Goal: Browse casually

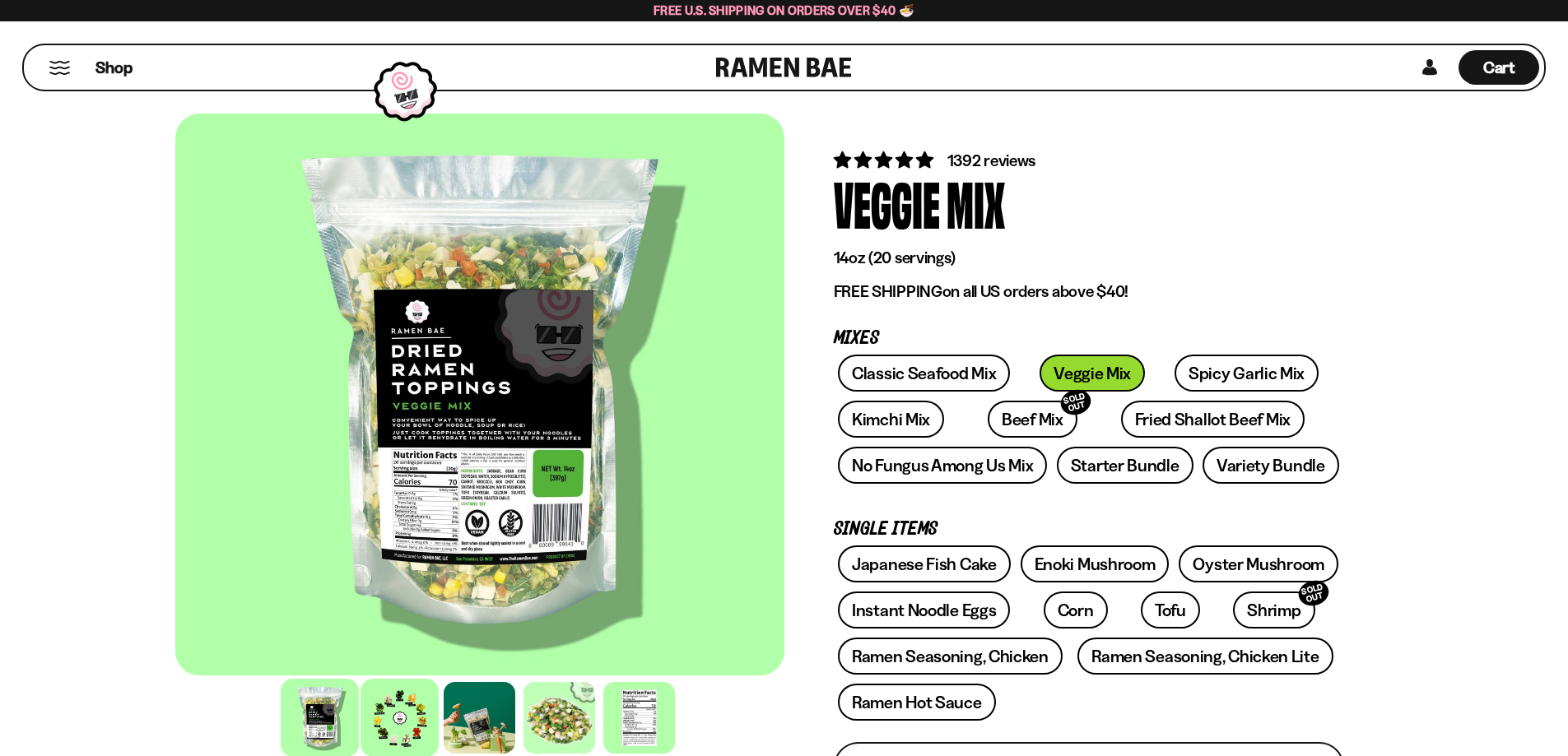
click at [404, 698] on div at bounding box center [400, 719] width 78 height 78
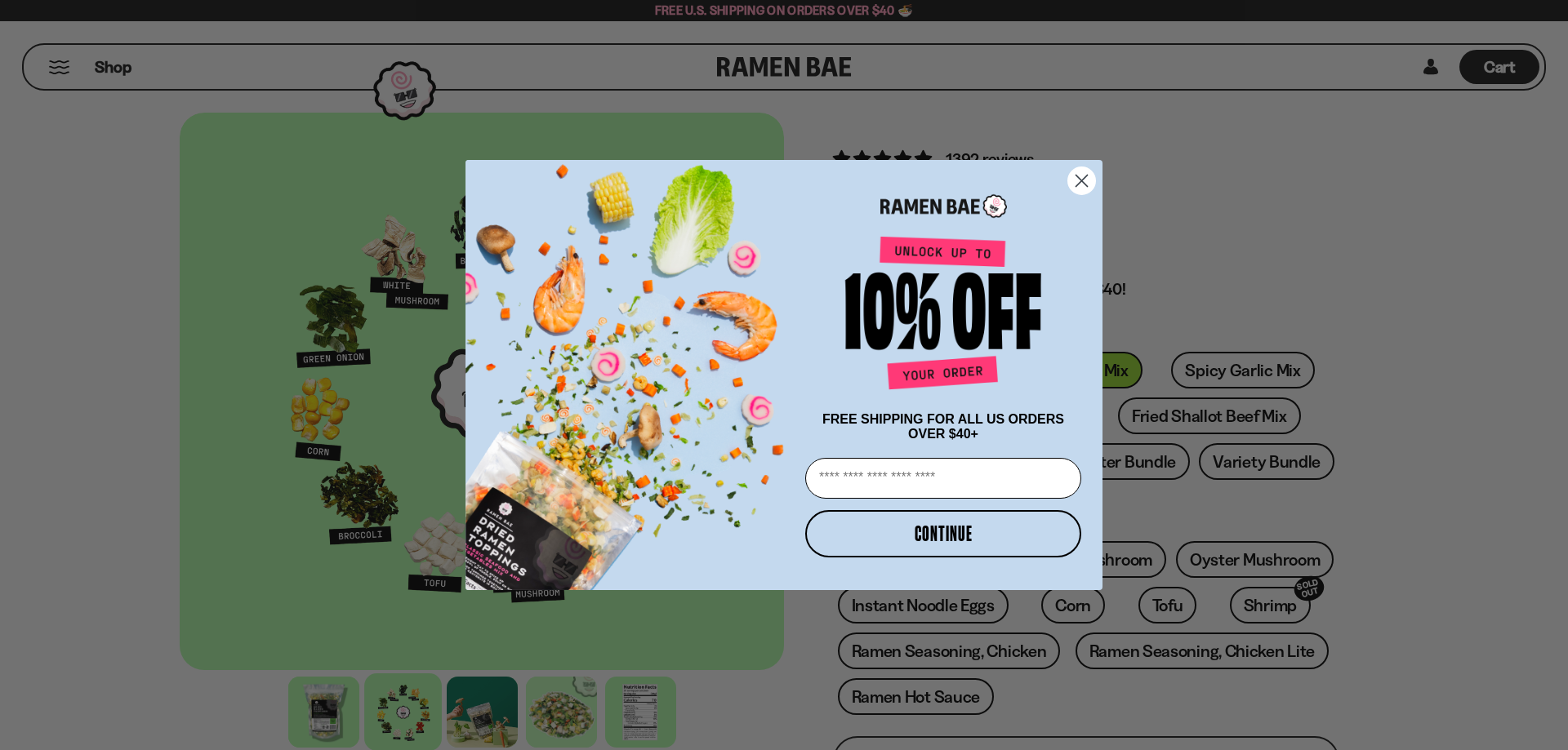
click at [1090, 185] on circle "Close dialog" at bounding box center [1082, 181] width 27 height 27
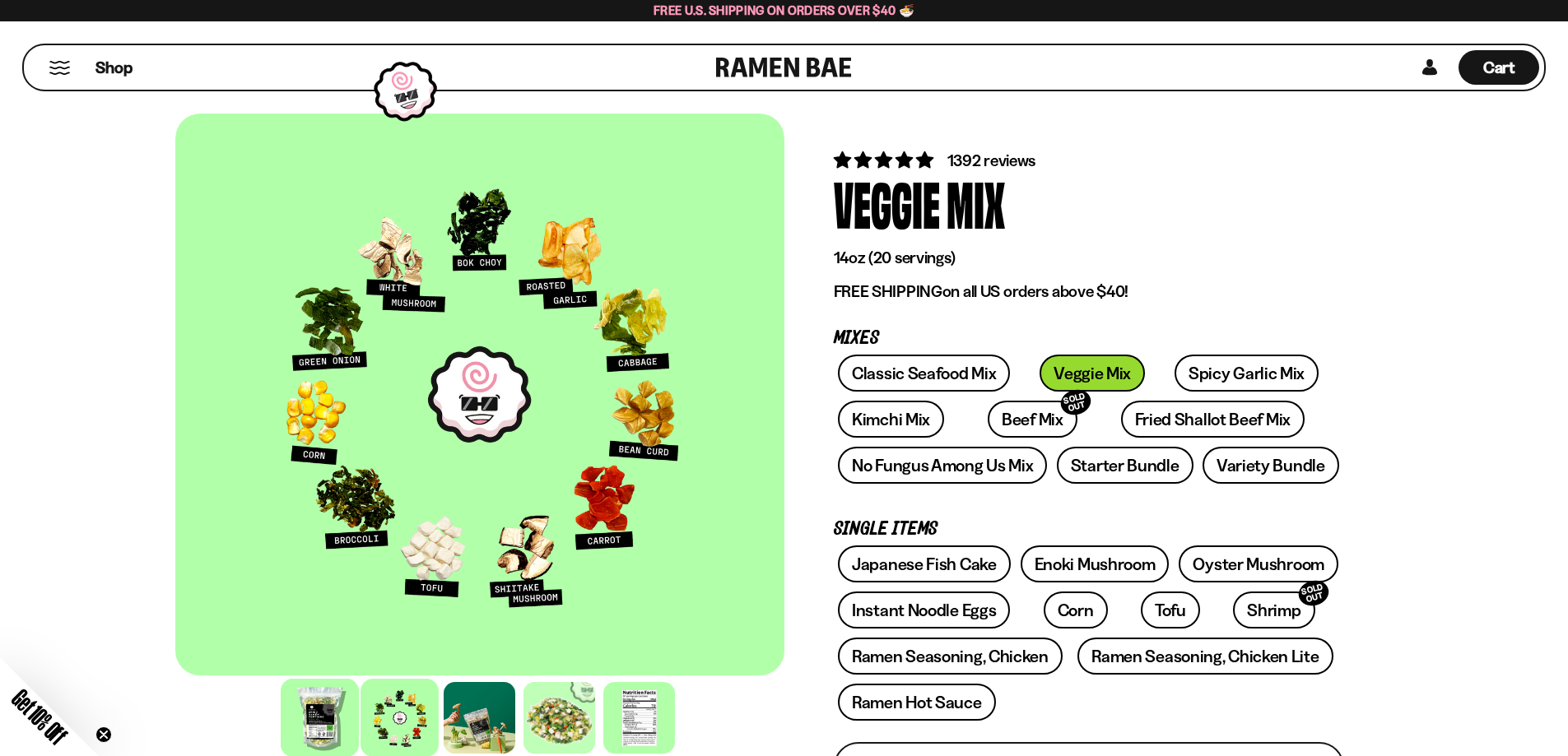
click at [323, 700] on div at bounding box center [320, 719] width 78 height 78
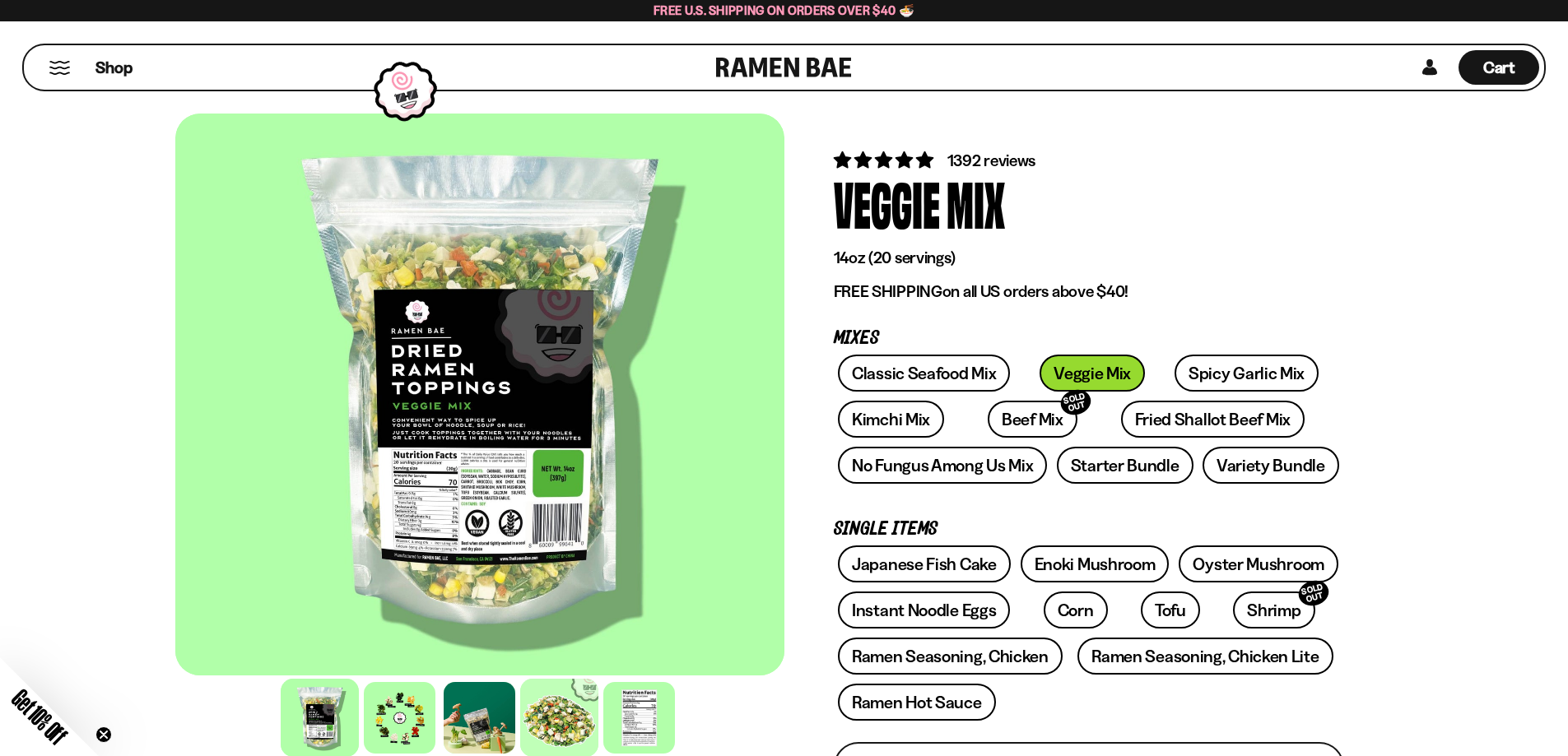
click at [565, 708] on div at bounding box center [560, 719] width 78 height 78
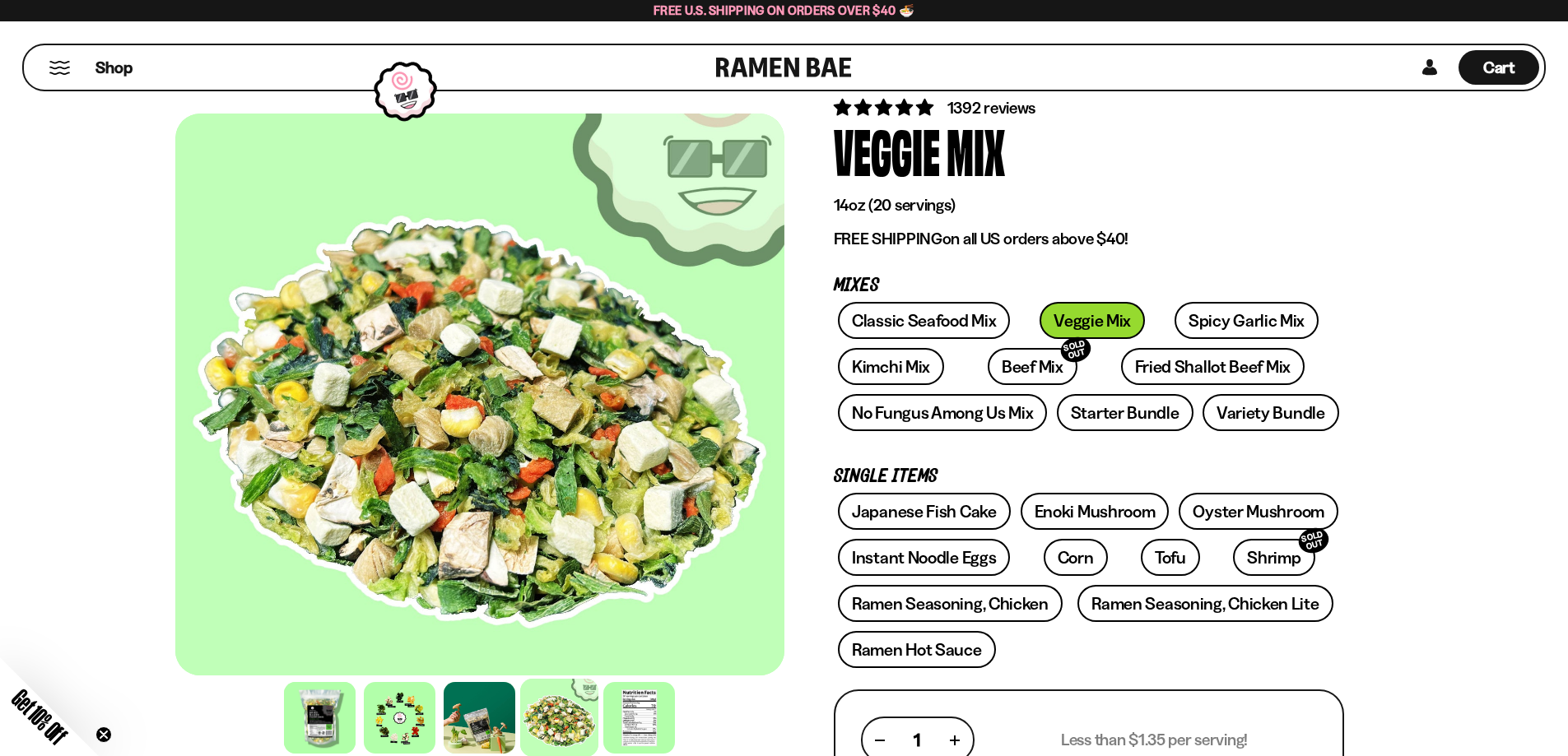
scroll to position [494, 0]
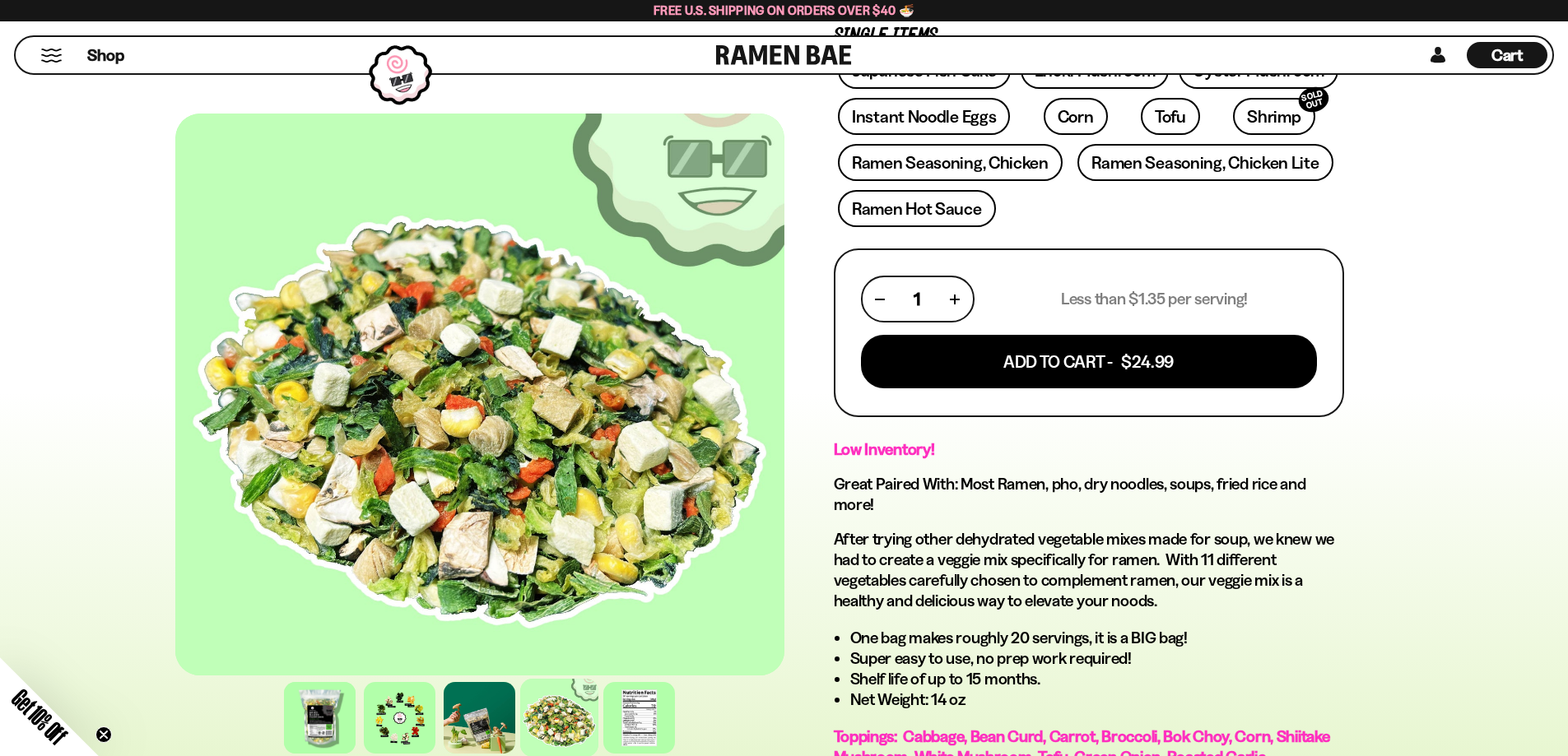
click at [592, 736] on div at bounding box center [560, 719] width 78 height 78
click at [301, 747] on div at bounding box center [320, 719] width 78 height 78
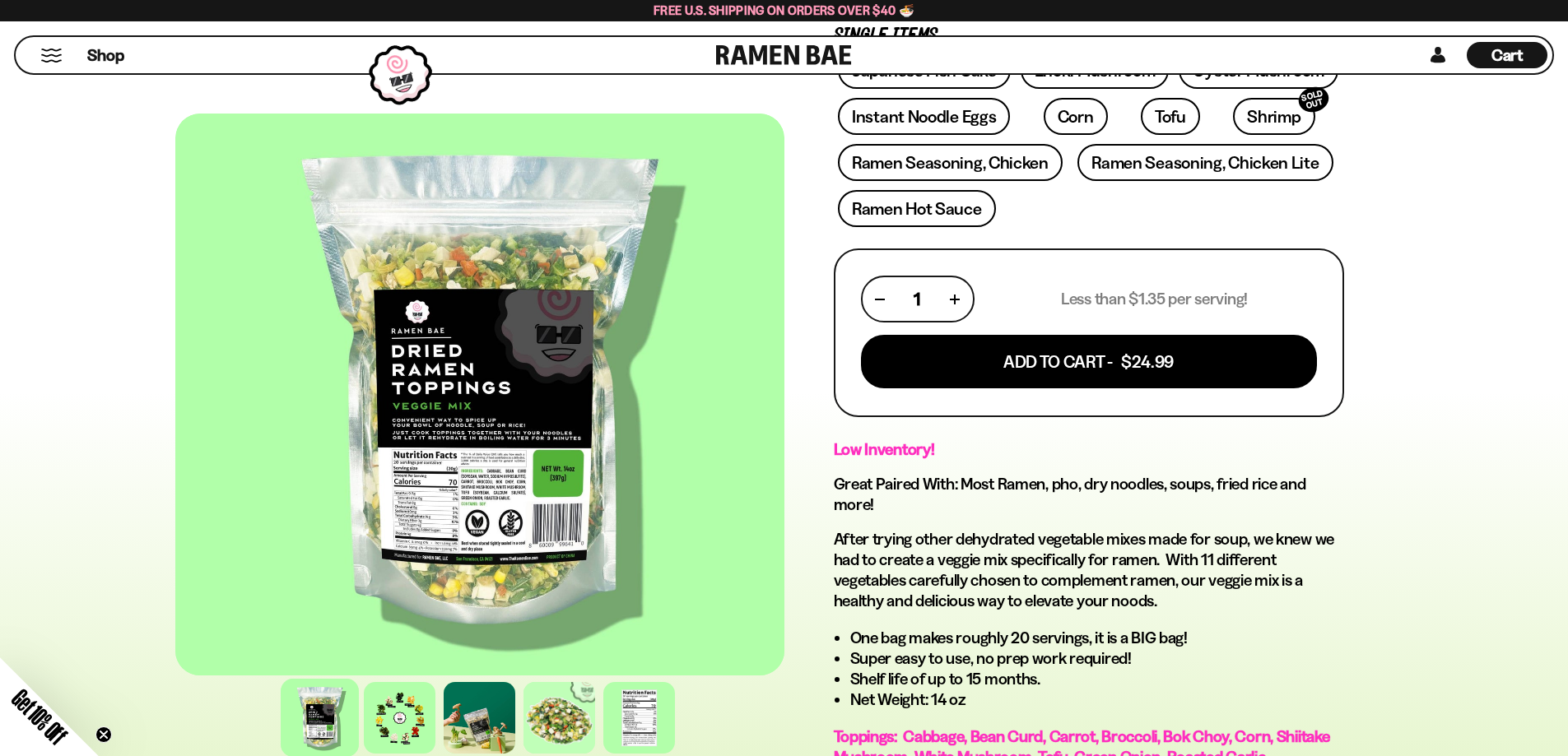
click at [448, 520] on div at bounding box center [480, 394] width 609 height 562
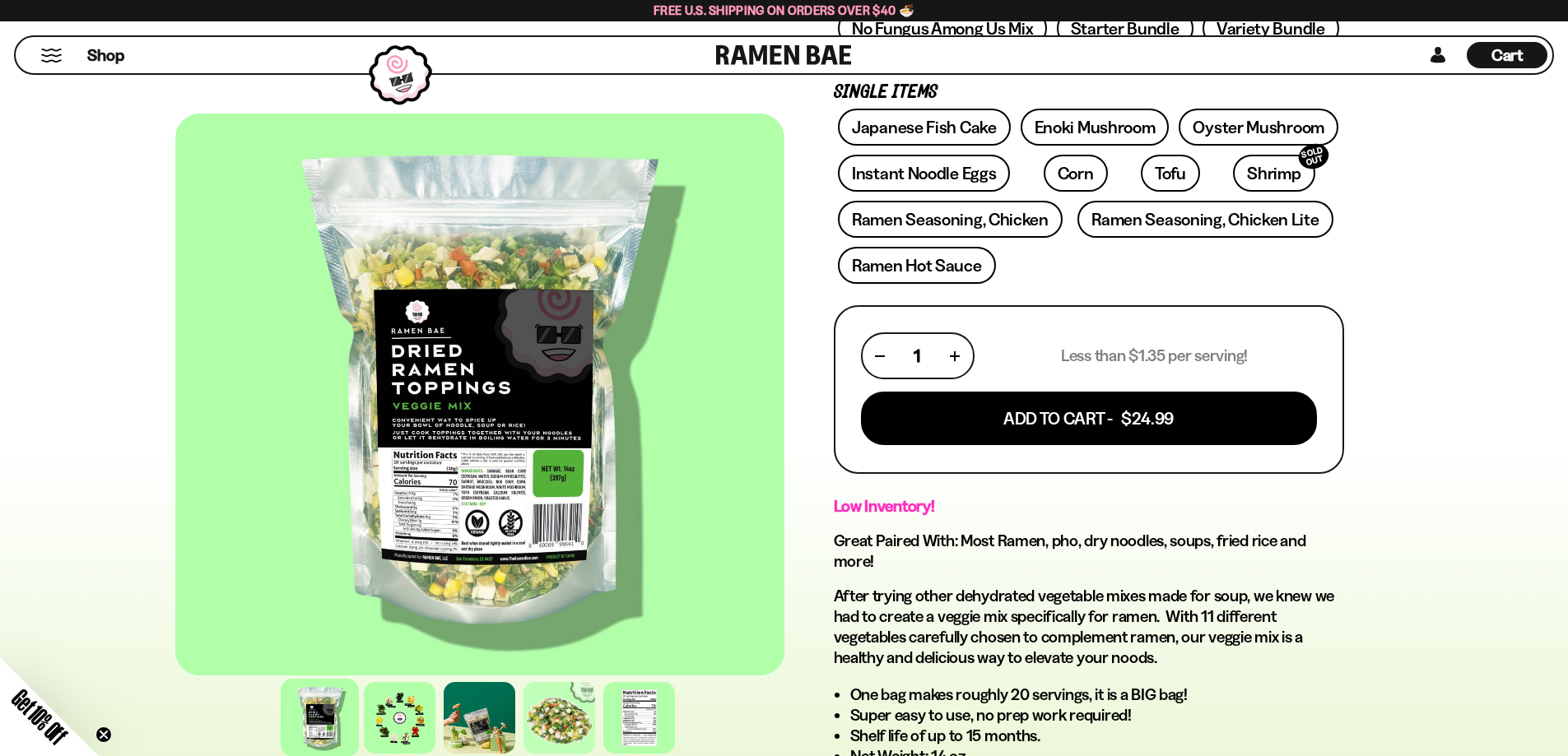
scroll to position [412, 0]
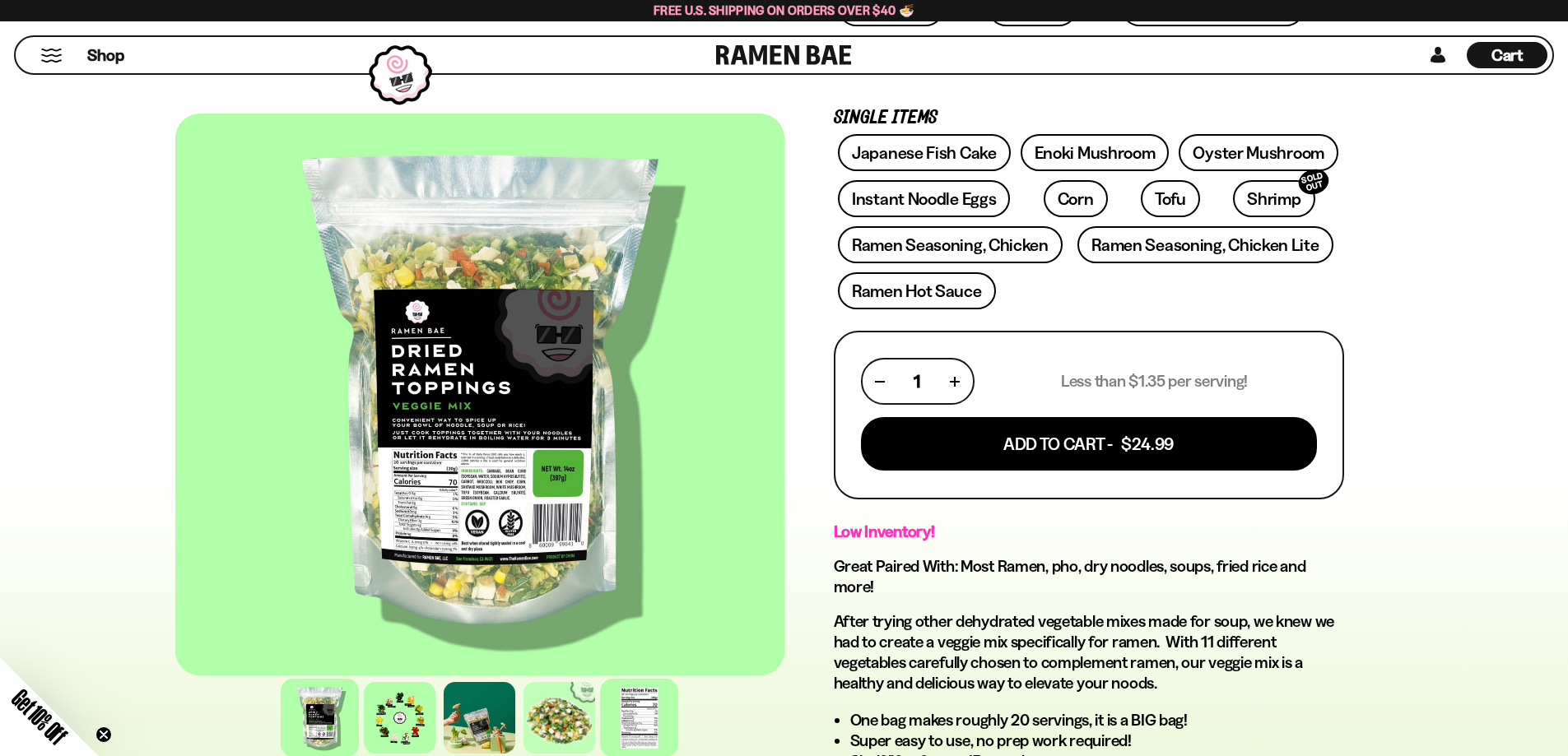
click at [624, 680] on div "FADCB6FD-DFAB-4417-9F21-029242090B77 FADCB6FD-DFAB-4417-9F21-029242090B77" at bounding box center [480, 440] width 609 height 653
click at [627, 705] on div at bounding box center [639, 719] width 78 height 78
